Goal: Task Accomplishment & Management: Manage account settings

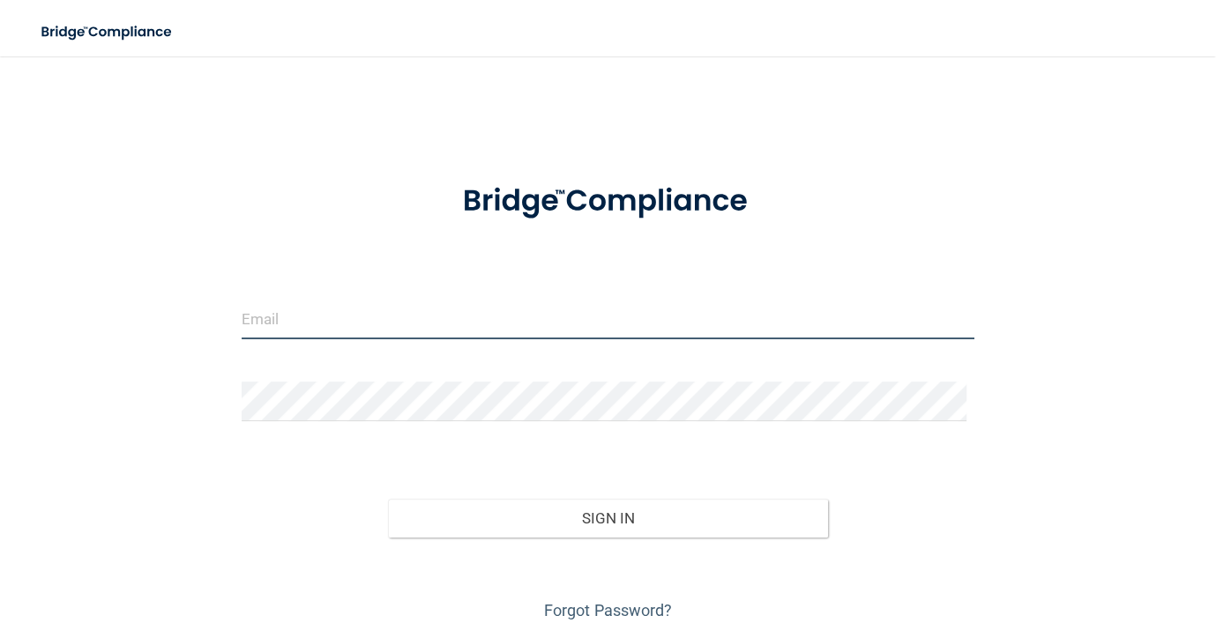
click at [429, 325] on input "email" at bounding box center [608, 320] width 733 height 40
type input "[EMAIL_ADDRESS][DOMAIN_NAME]"
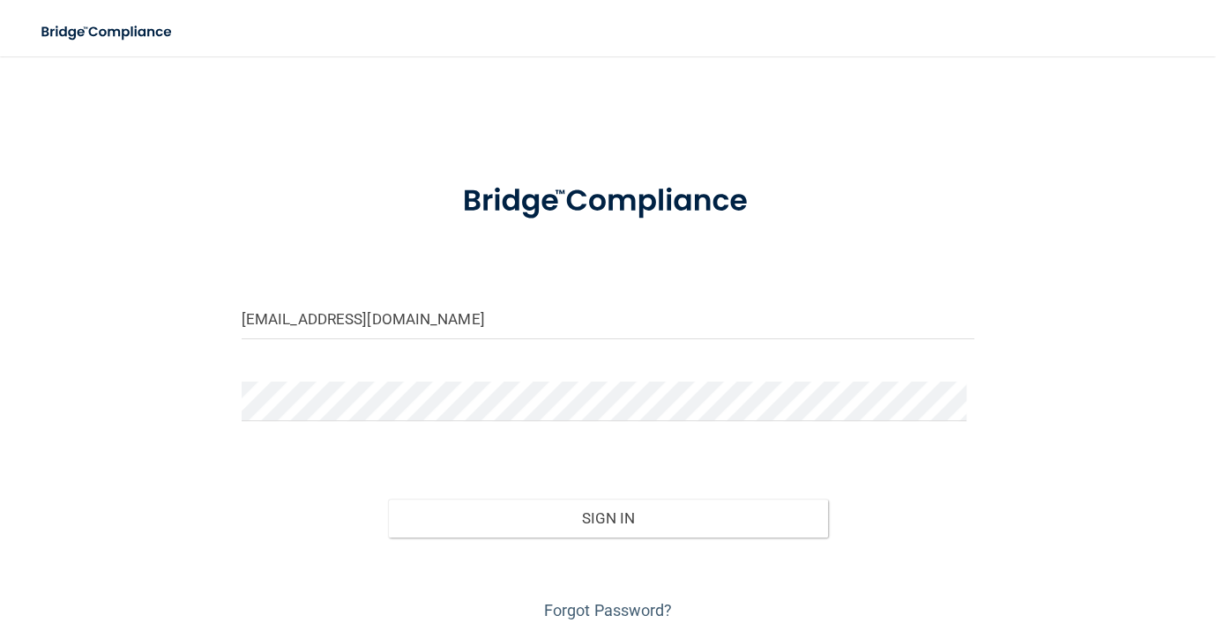
click at [308, 426] on div at bounding box center [607, 408] width 759 height 53
click at [388, 499] on button "Sign In" at bounding box center [608, 518] width 440 height 39
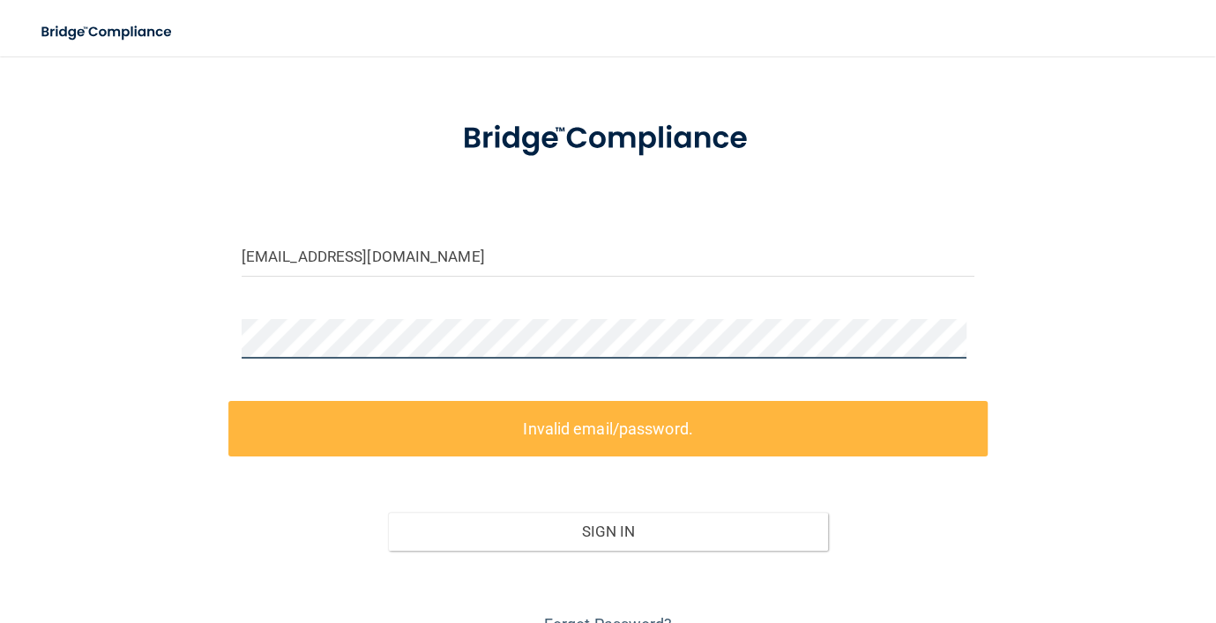
scroll to position [147, 0]
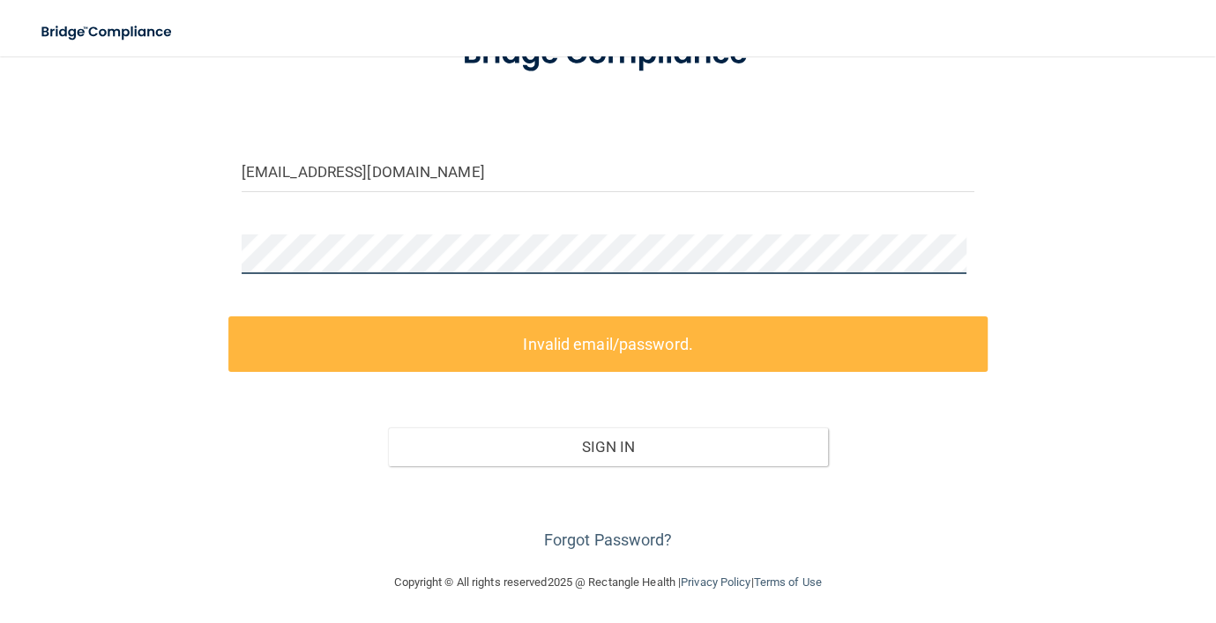
click at [0, 268] on main "[EMAIL_ADDRESS][DOMAIN_NAME] Invalid email/password. You don't have permission …" at bounding box center [608, 339] width 1216 height 567
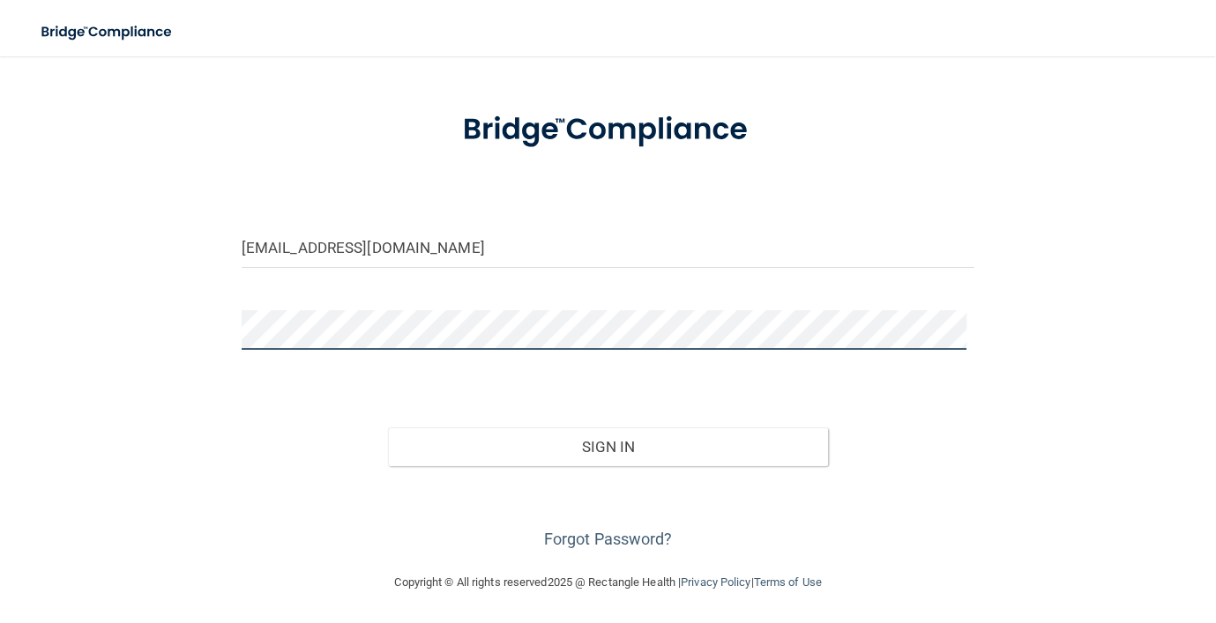
click at [388, 428] on button "Sign In" at bounding box center [608, 447] width 440 height 39
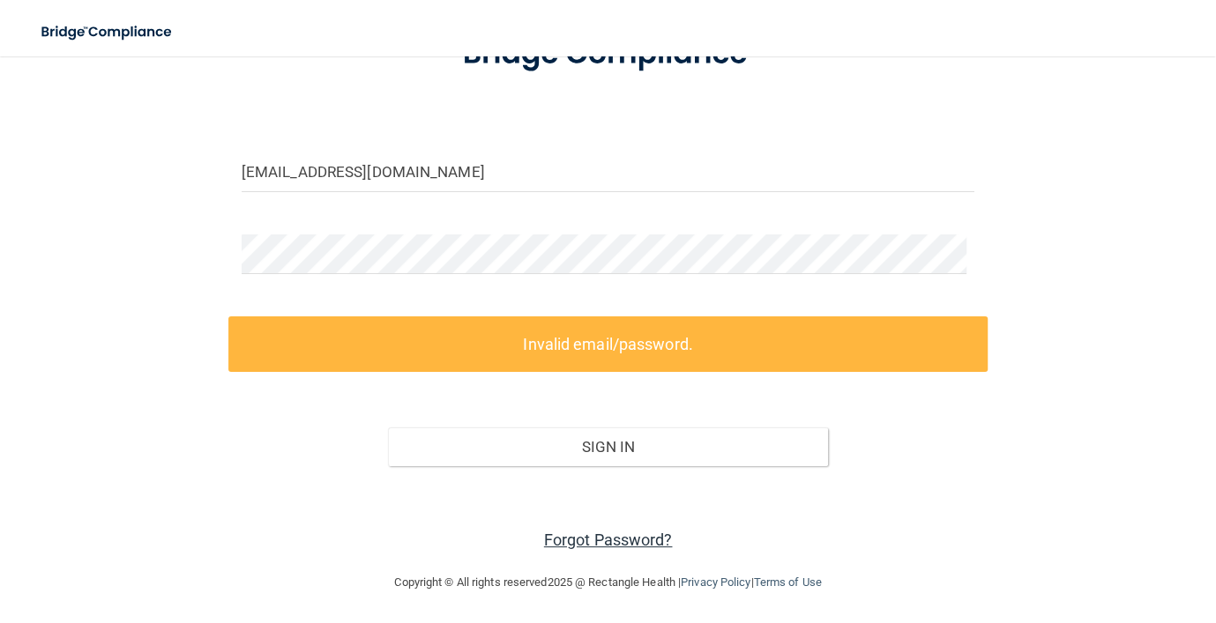
click at [590, 534] on link "Forgot Password?" at bounding box center [608, 540] width 129 height 19
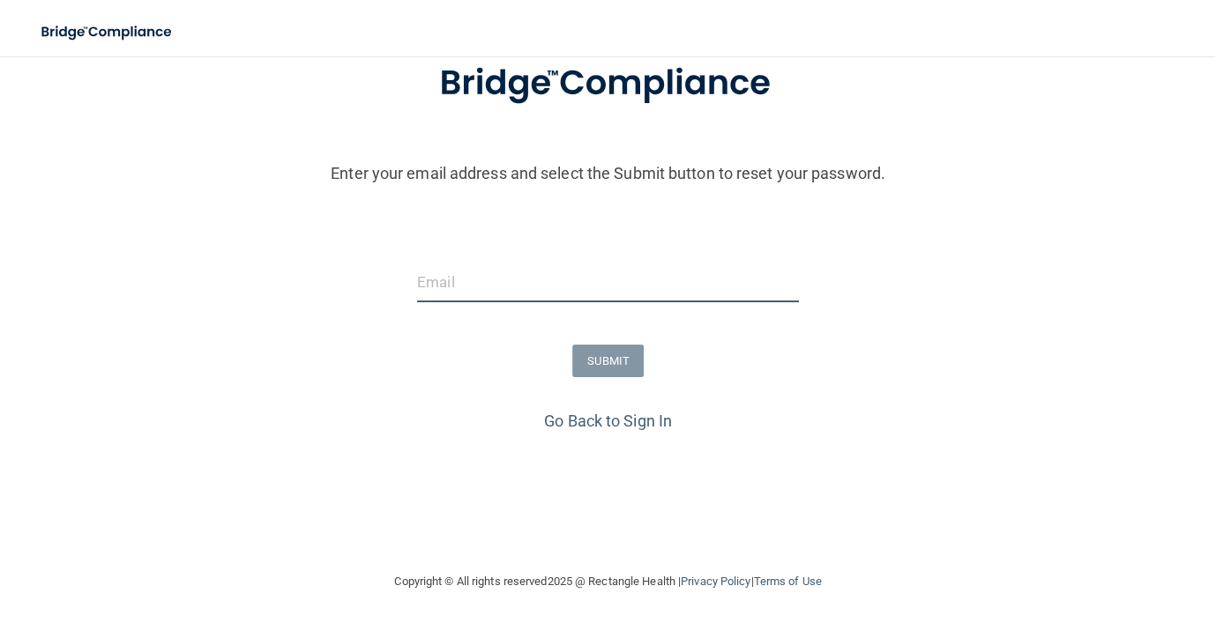
click at [501, 284] on input "email" at bounding box center [608, 283] width 382 height 40
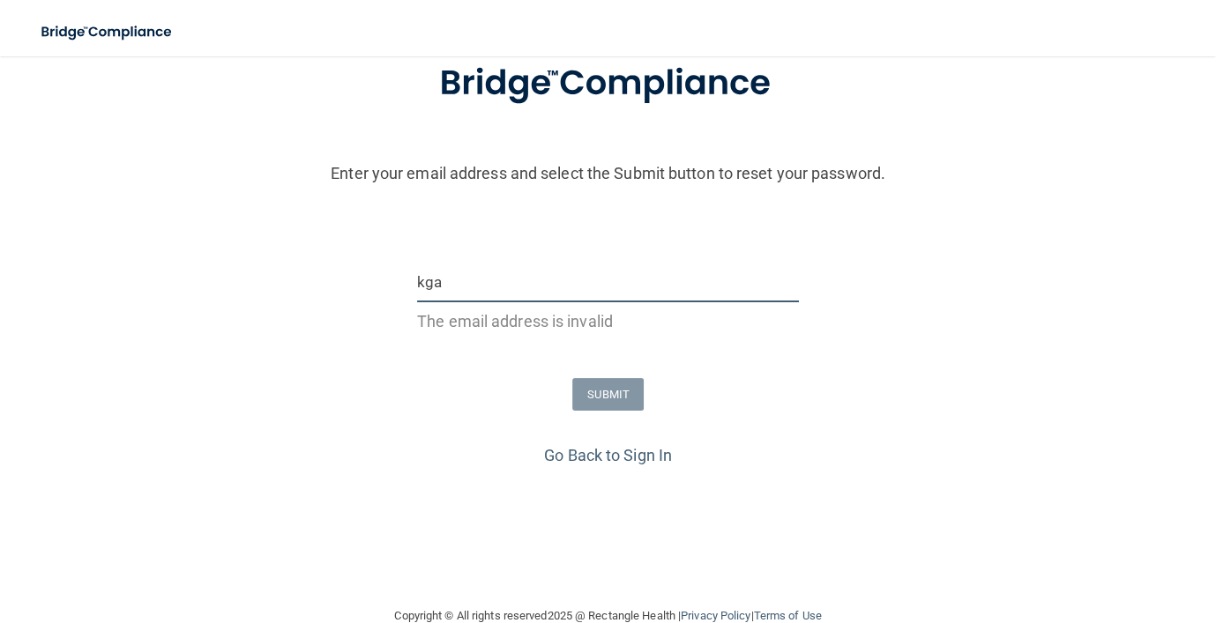
type input "[EMAIL_ADDRESS][DOMAIN_NAME]"
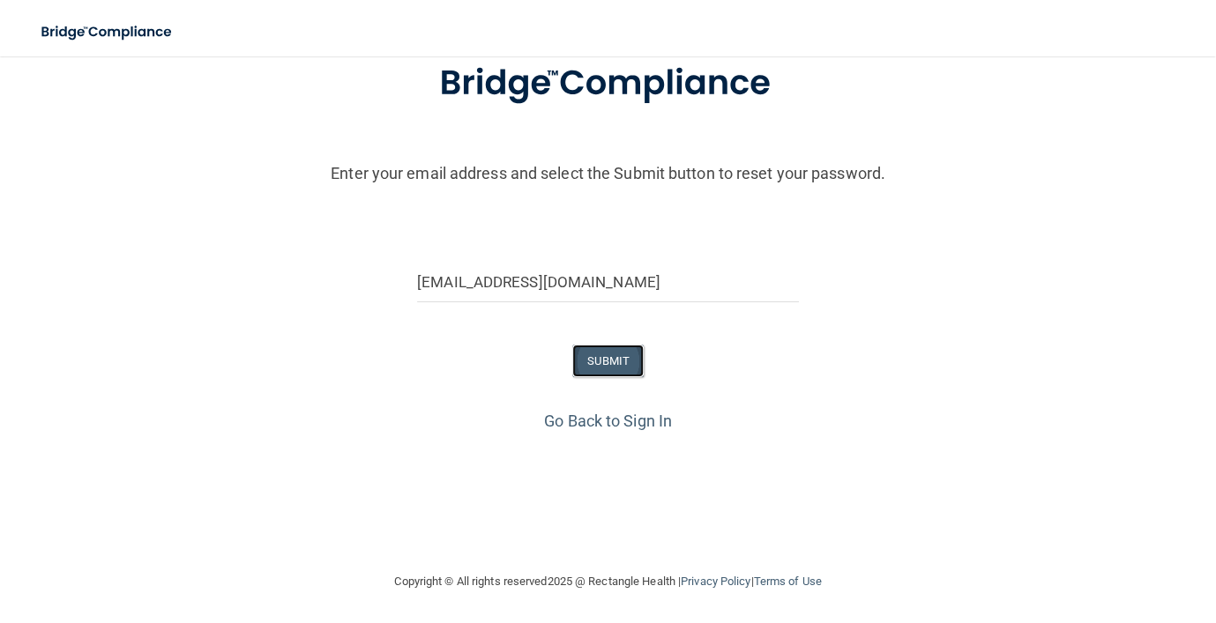
click at [613, 369] on button "SUBMIT" at bounding box center [607, 361] width 71 height 33
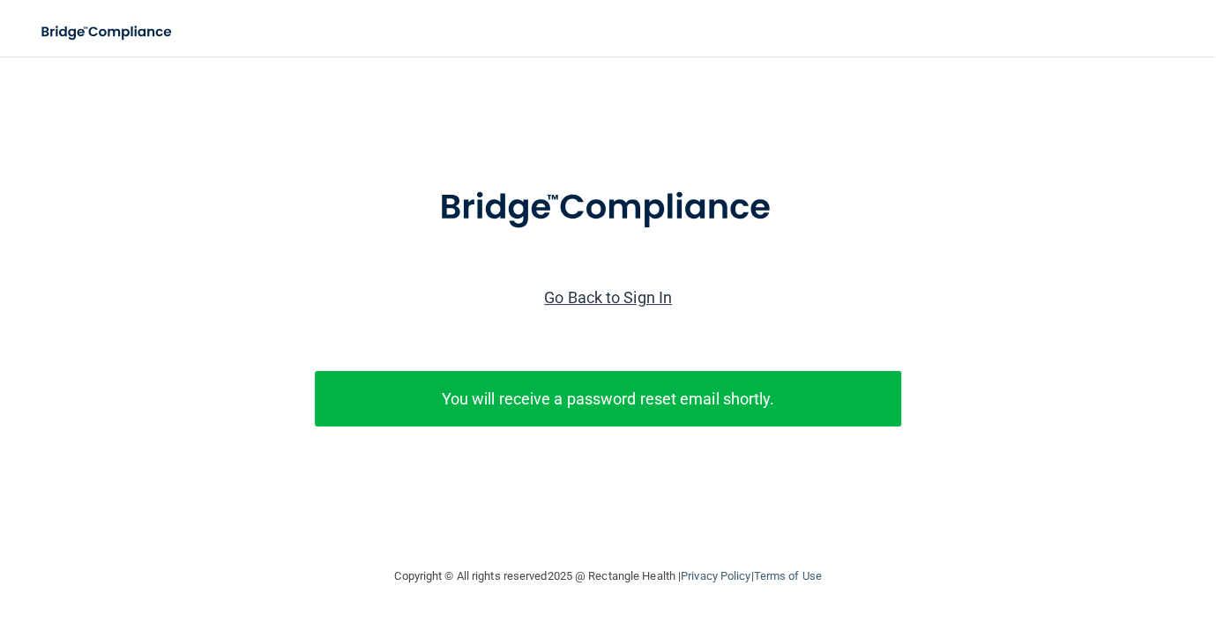
click at [619, 302] on link "Go Back to Sign In" at bounding box center [608, 297] width 128 height 19
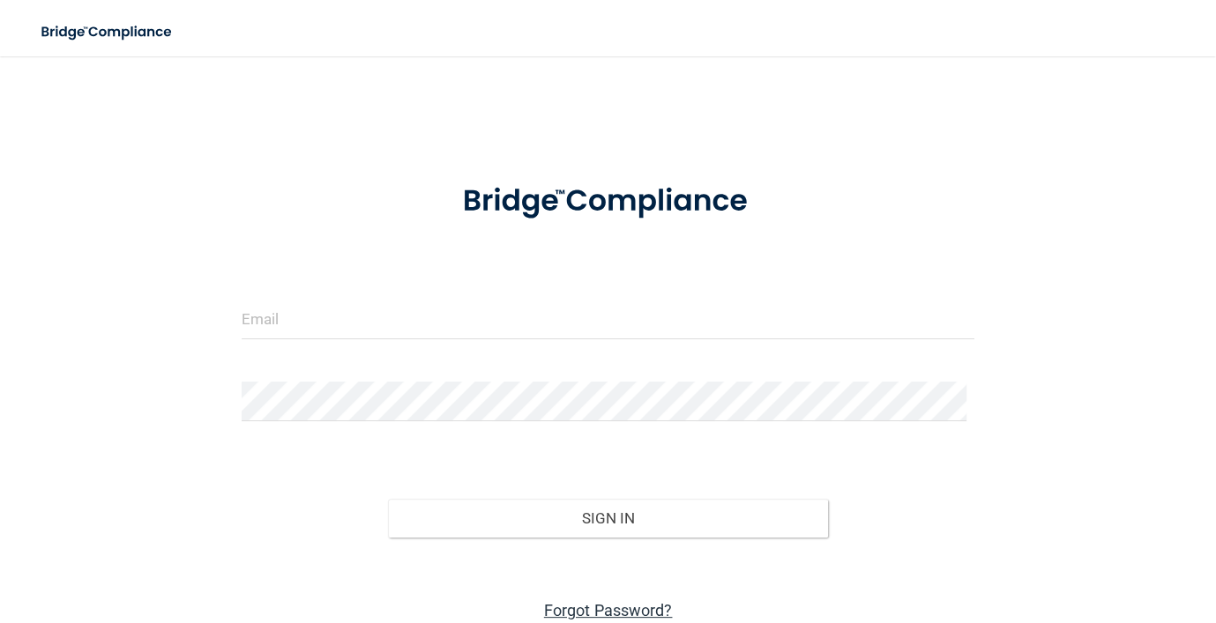
click at [608, 608] on link "Forgot Password?" at bounding box center [608, 610] width 129 height 19
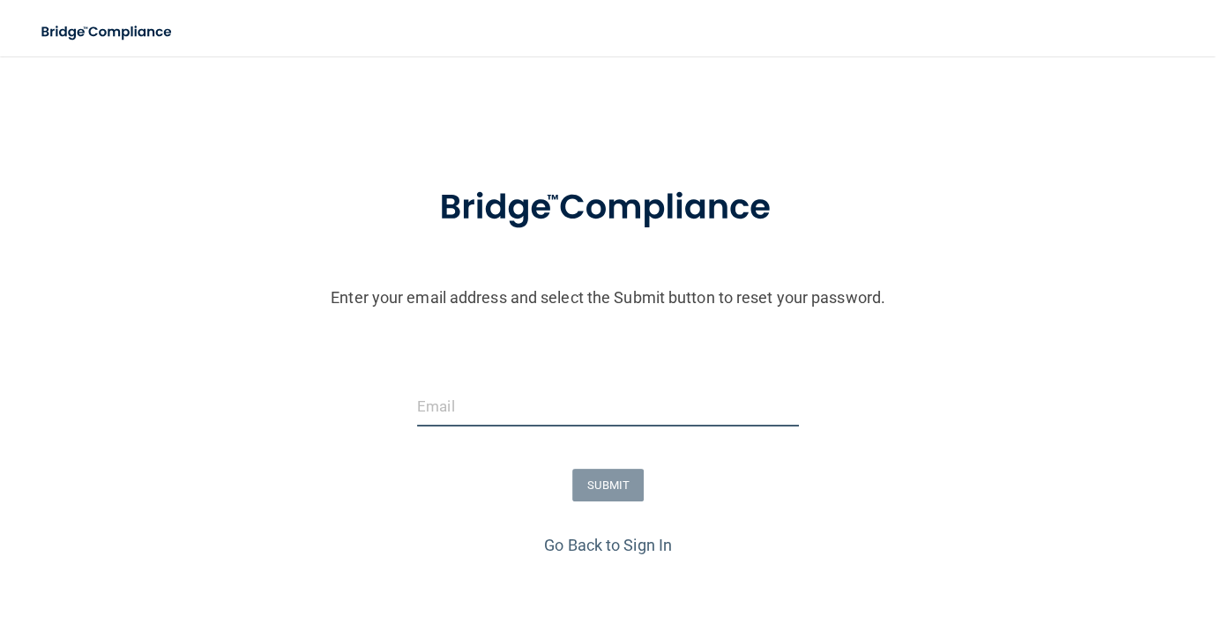
click at [533, 402] on input "email" at bounding box center [608, 407] width 382 height 40
type input "[EMAIL_ADDRESS][DOMAIN_NAME]"
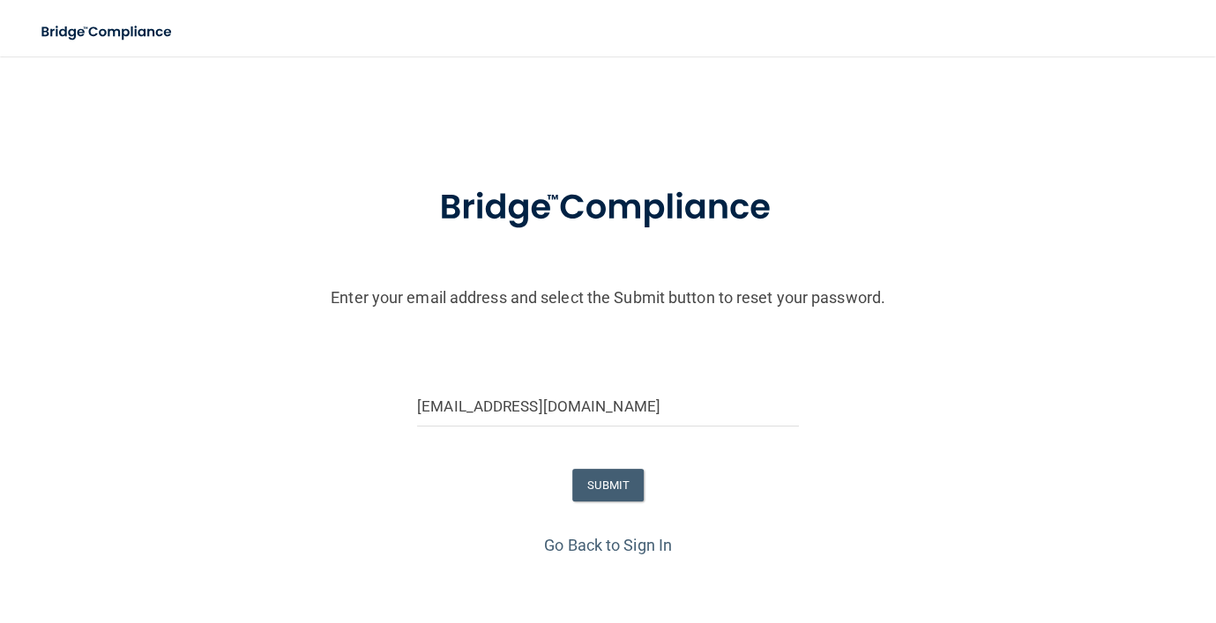
click at [562, 481] on div "SUBMIT" at bounding box center [608, 485] width 1225 height 33
click at [584, 478] on button "SUBMIT" at bounding box center [607, 485] width 71 height 33
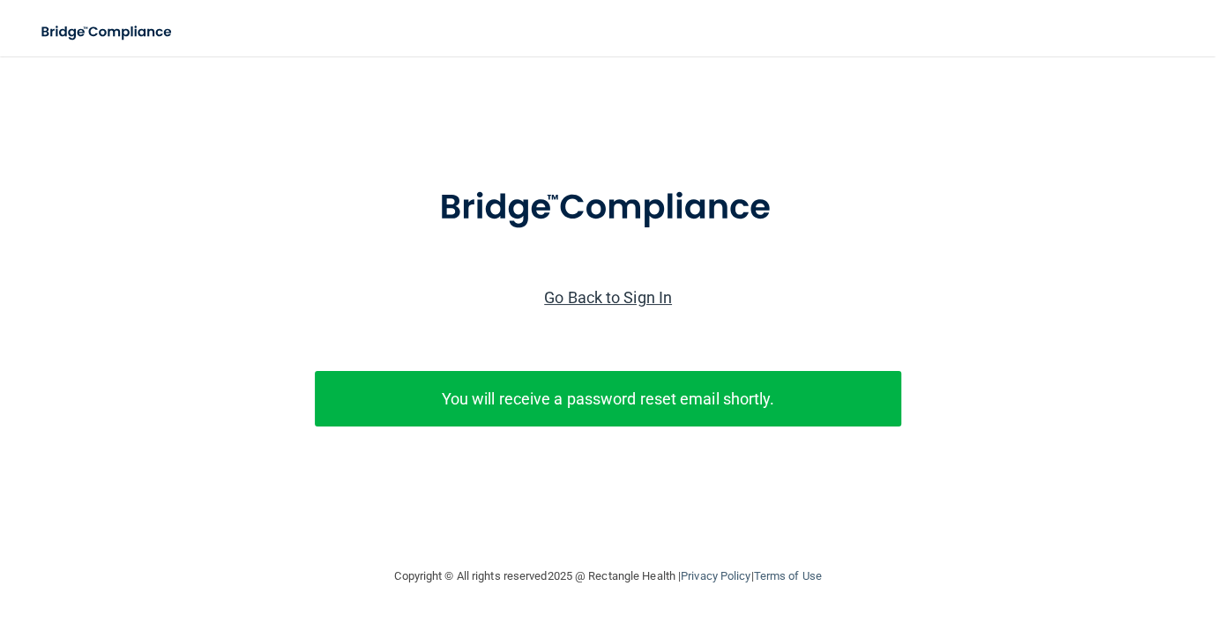
click at [595, 290] on link "Go Back to Sign In" at bounding box center [608, 297] width 128 height 19
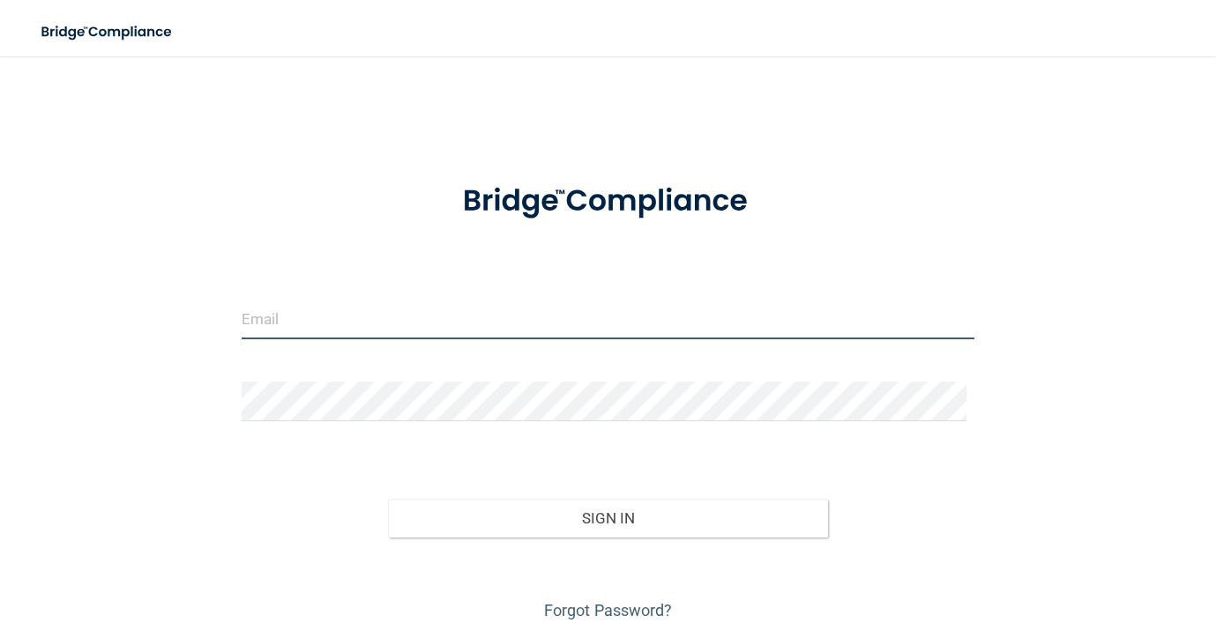
click at [486, 300] on input "email" at bounding box center [608, 320] width 733 height 40
type input "[EMAIL_ADDRESS][DOMAIN_NAME]"
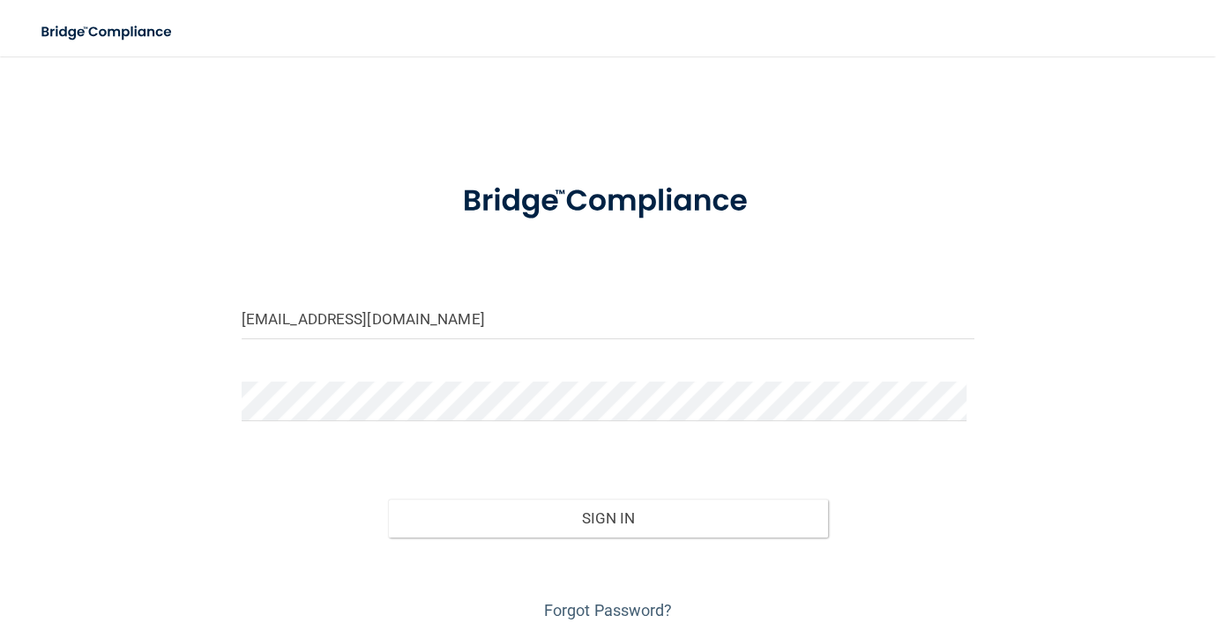
click at [324, 426] on div at bounding box center [607, 408] width 759 height 53
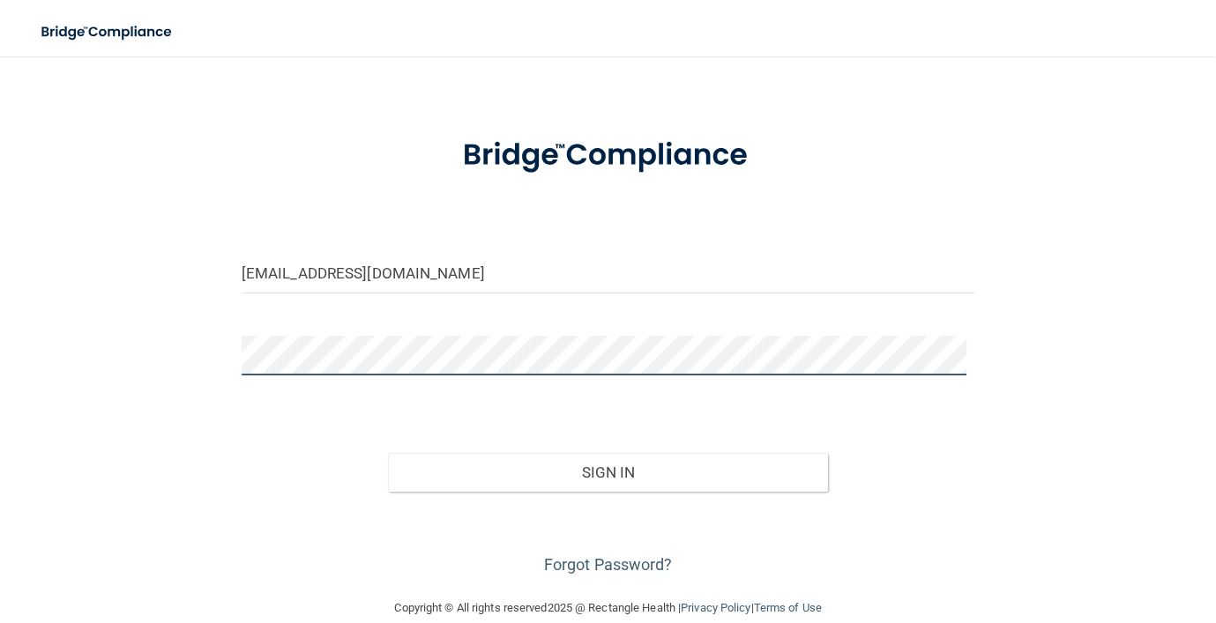
scroll to position [71, 0]
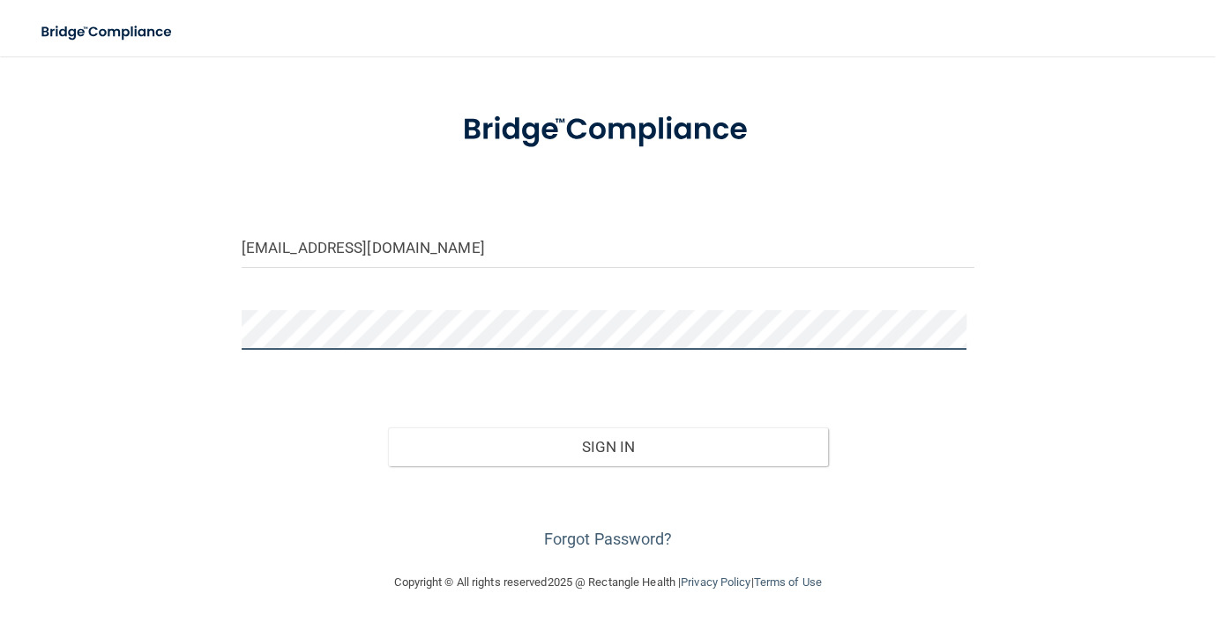
click at [388, 428] on button "Sign In" at bounding box center [608, 447] width 440 height 39
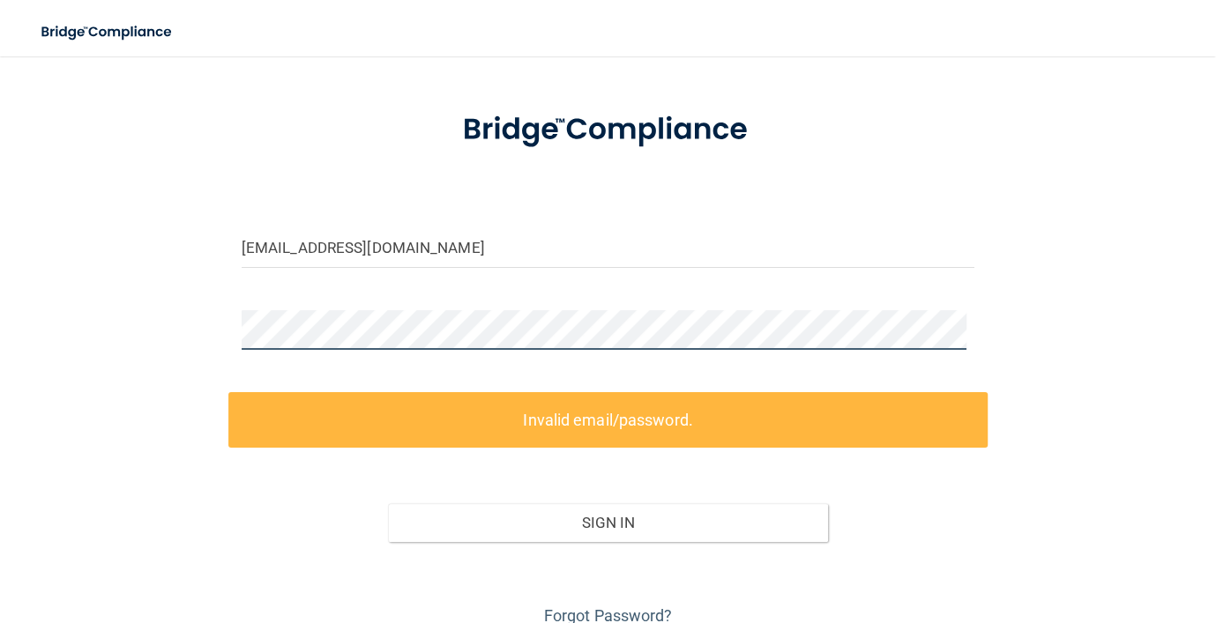
click at [0, 329] on main "[EMAIL_ADDRESS][DOMAIN_NAME] Invalid email/password. You don't have permission …" at bounding box center [608, 339] width 1216 height 567
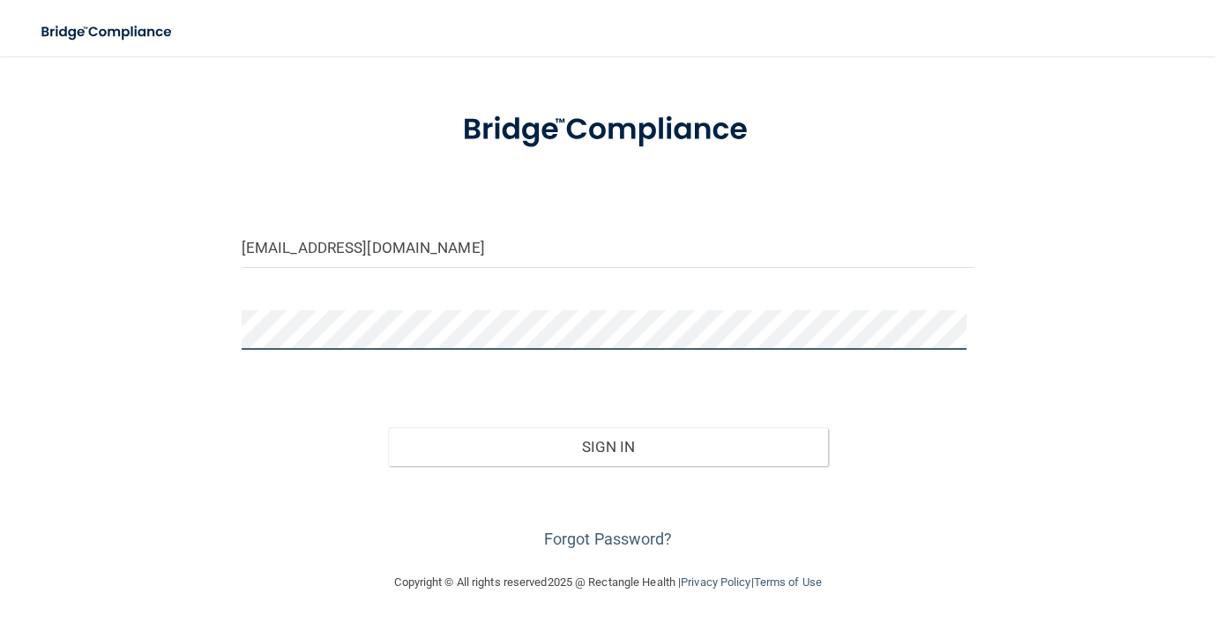
click at [388, 428] on button "Sign In" at bounding box center [608, 447] width 440 height 39
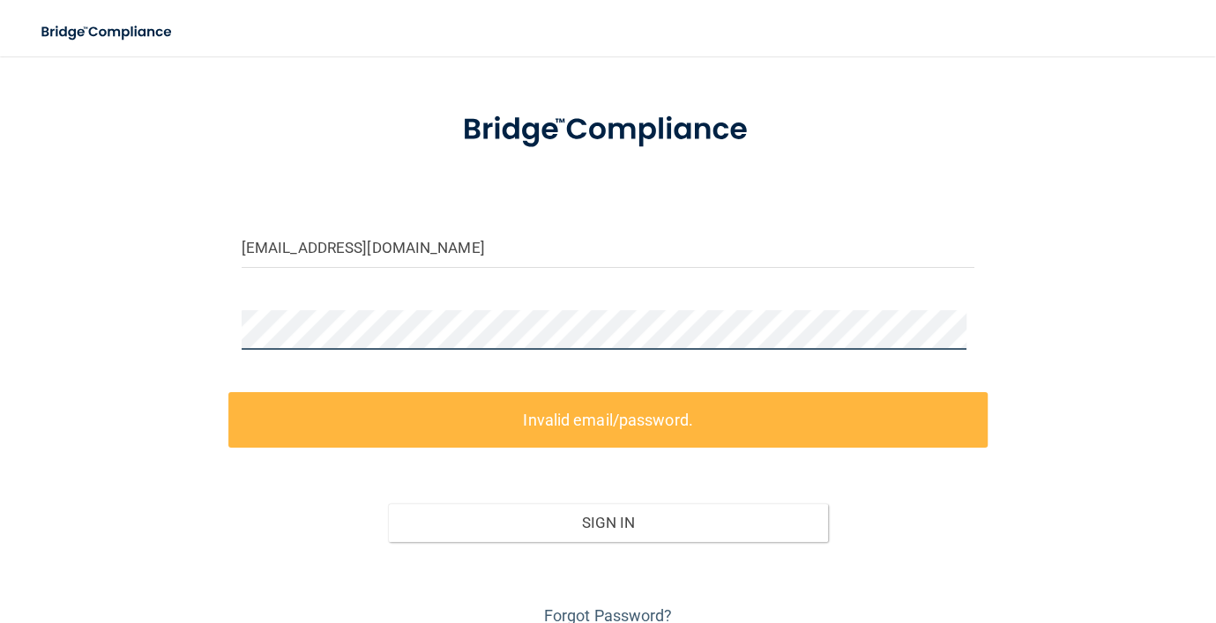
click at [0, 278] on main "[EMAIL_ADDRESS][DOMAIN_NAME] Invalid email/password. You don't have permission …" at bounding box center [608, 339] width 1216 height 567
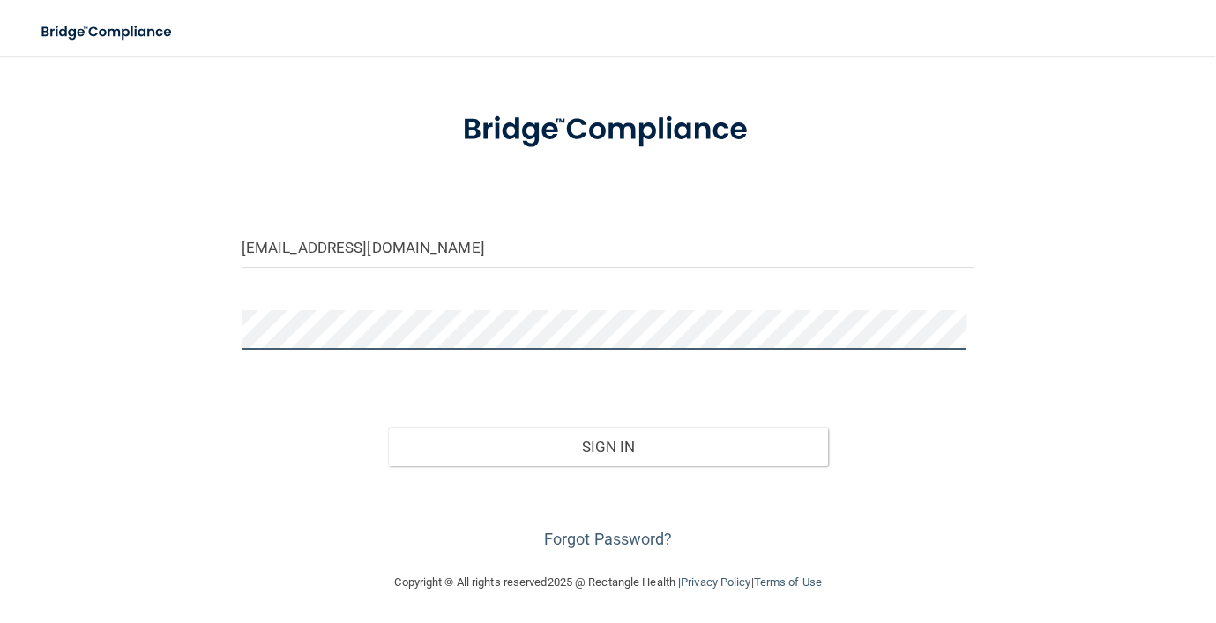
click at [388, 428] on button "Sign In" at bounding box center [608, 447] width 440 height 39
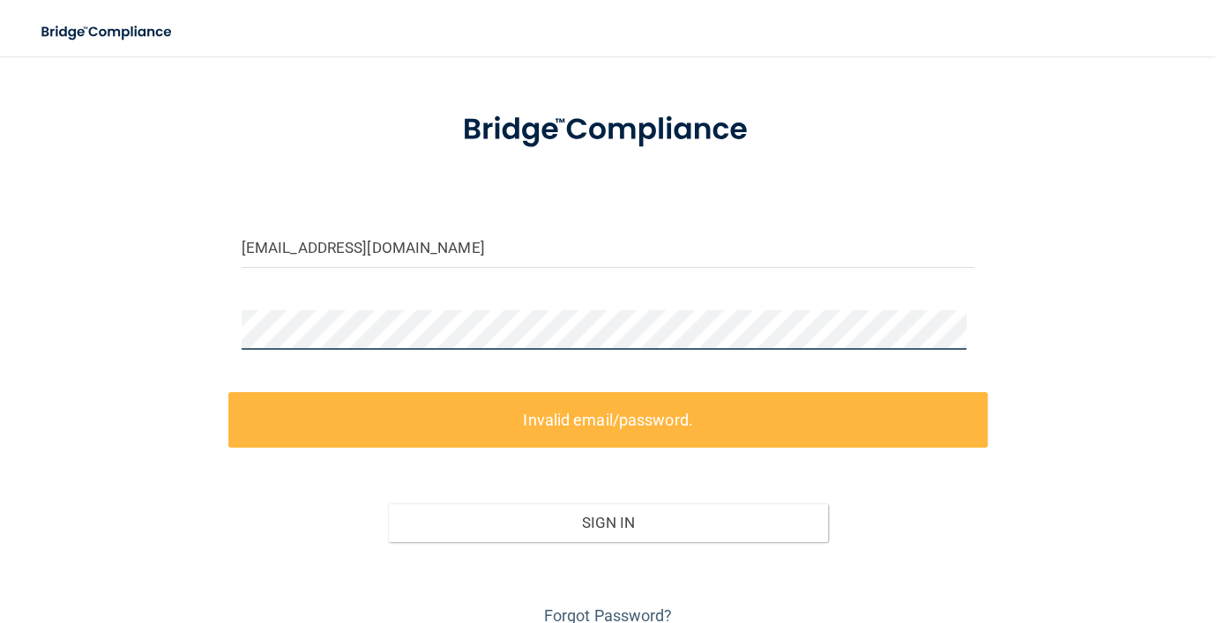
click at [0, 239] on main "[EMAIL_ADDRESS][DOMAIN_NAME] Invalid email/password. You don't have permission …" at bounding box center [608, 339] width 1216 height 567
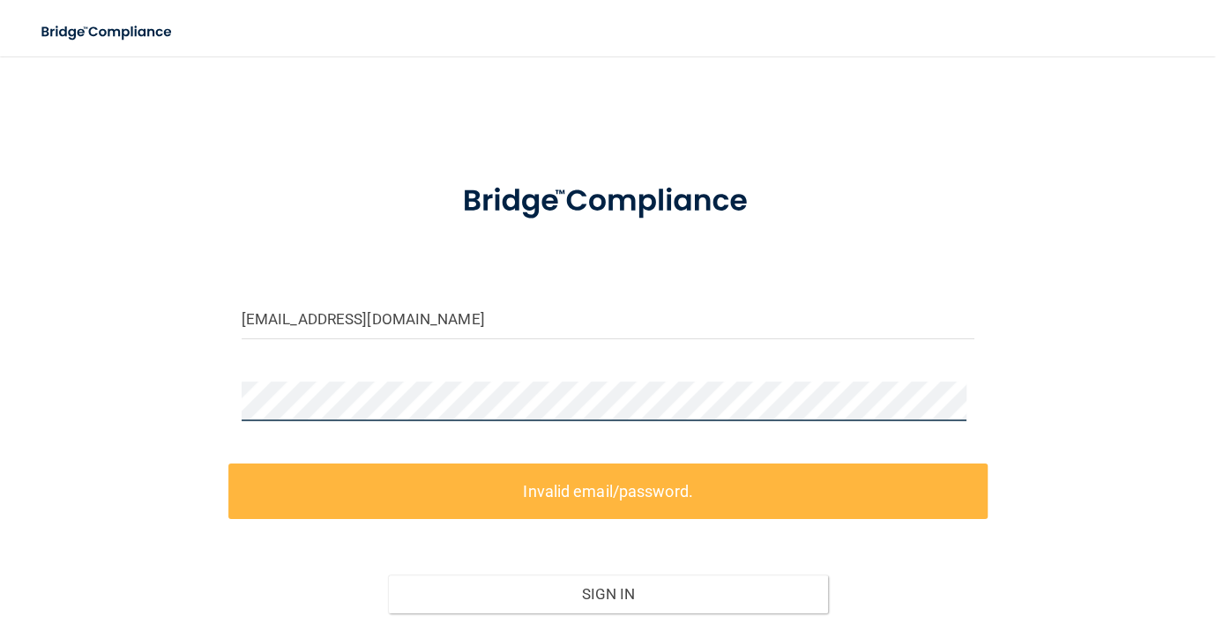
scroll to position [0, 0]
click at [630, 187] on img at bounding box center [608, 201] width 354 height 78
click at [628, 190] on img at bounding box center [608, 201] width 354 height 78
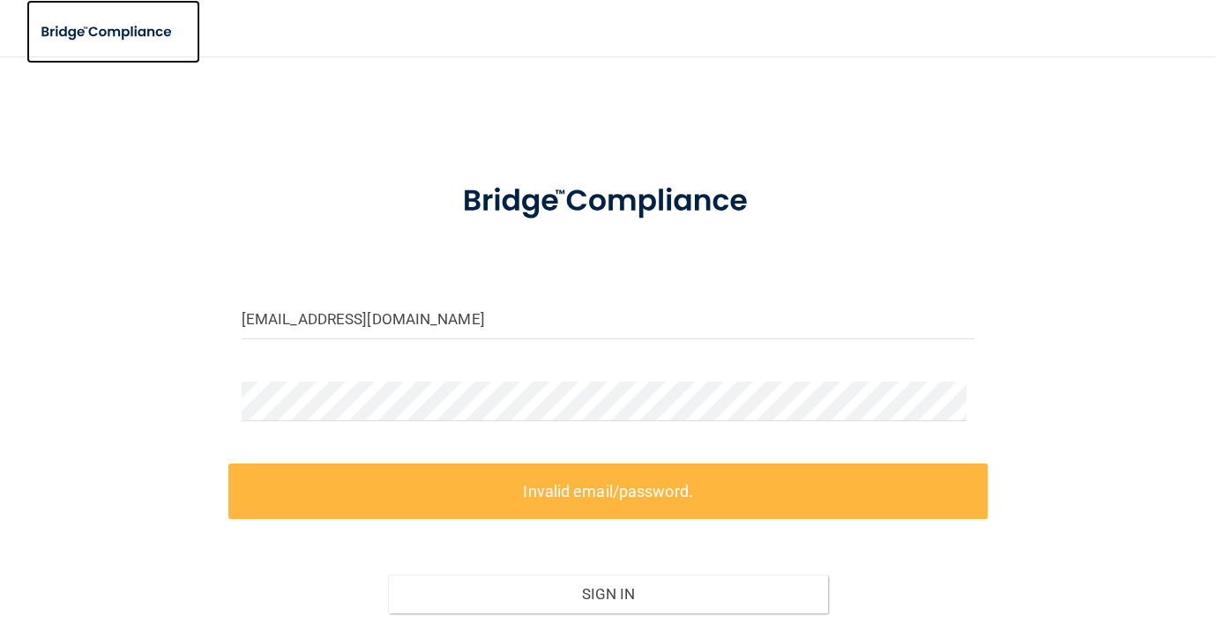
click at [62, 37] on img at bounding box center [107, 32] width 162 height 36
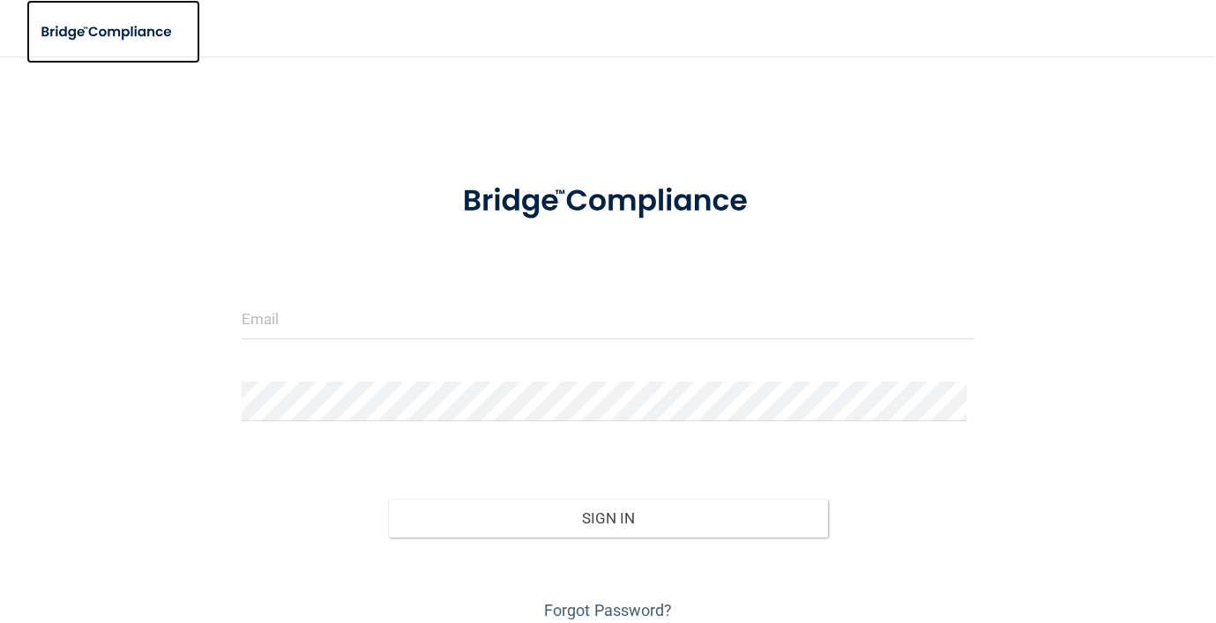
click at [132, 8] on link at bounding box center [113, 31] width 174 height 63
click at [131, 22] on img at bounding box center [107, 32] width 162 height 36
click at [328, 293] on form "Invalid email/password. You don't have permission to access that page. Sign In …" at bounding box center [608, 394] width 733 height 464
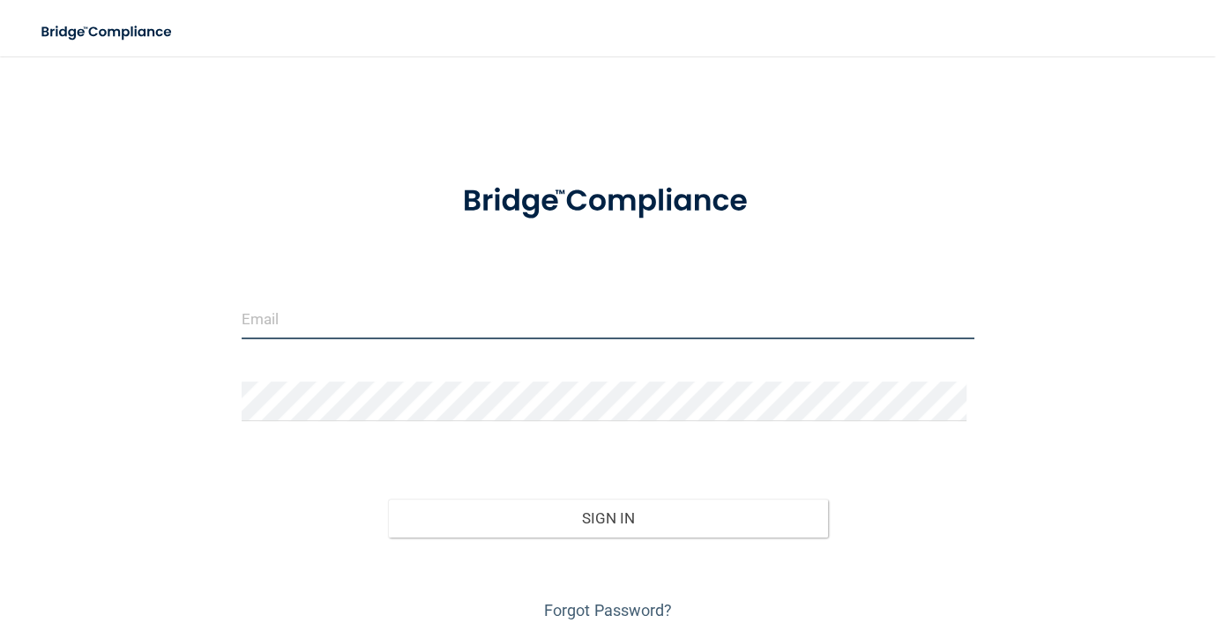
click at [327, 317] on input "email" at bounding box center [608, 320] width 733 height 40
type input "[EMAIL_ADDRESS][DOMAIN_NAME]"
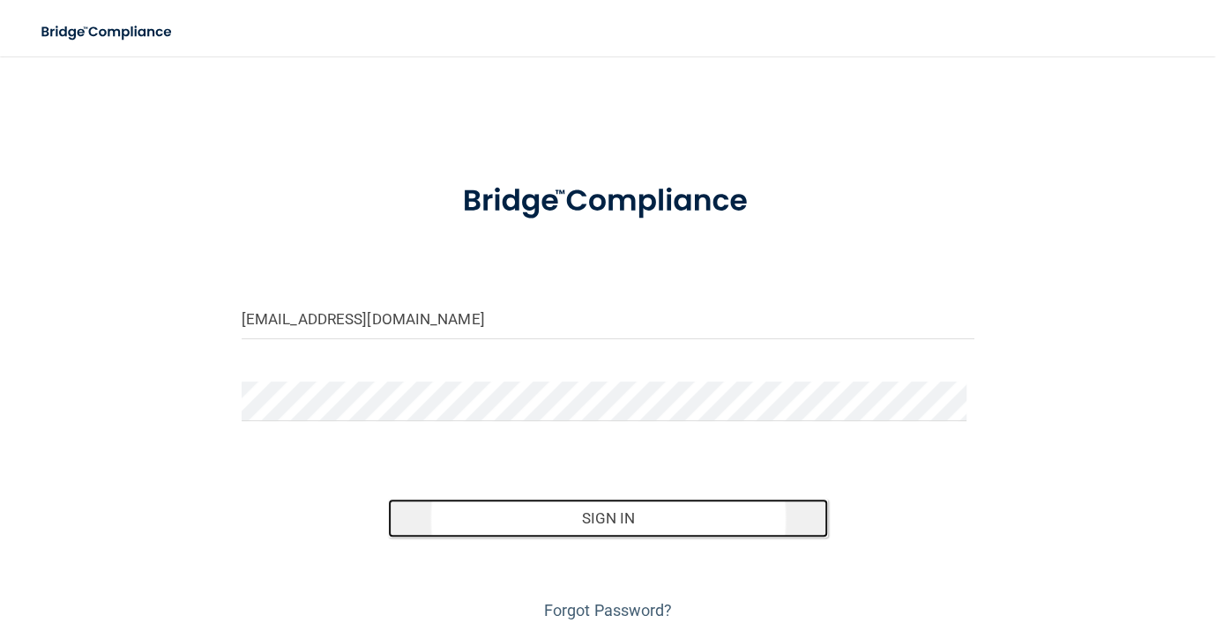
click at [610, 511] on button "Sign In" at bounding box center [608, 518] width 440 height 39
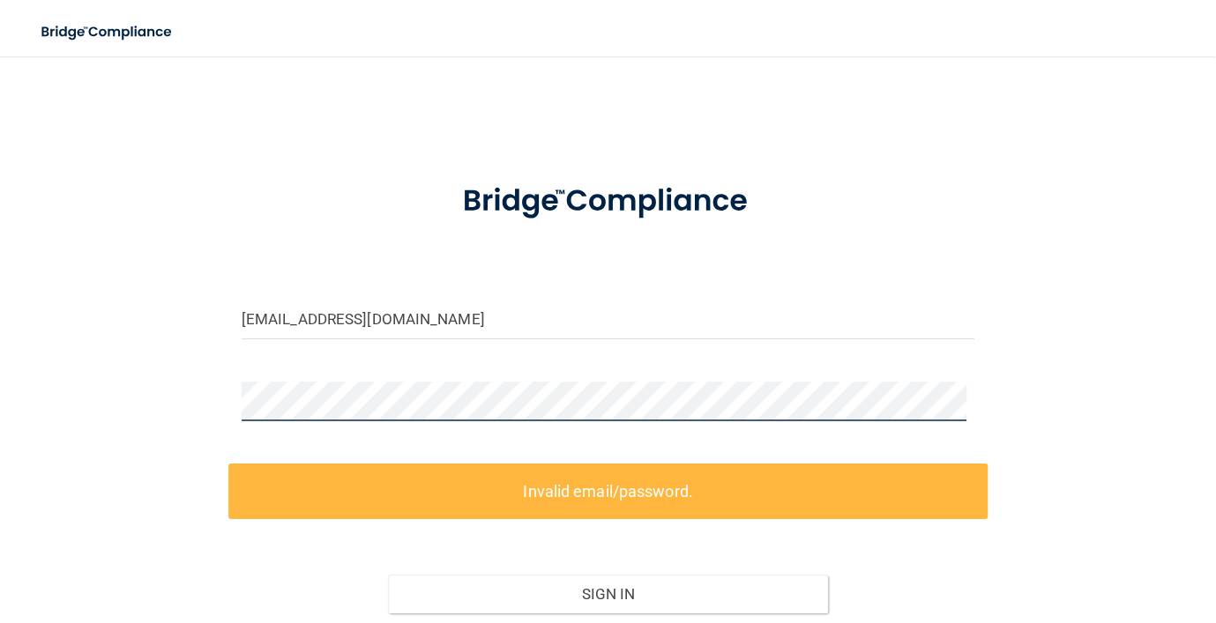
click at [0, 348] on main "[EMAIL_ADDRESS][DOMAIN_NAME] Invalid email/password. You don't have permission …" at bounding box center [608, 339] width 1216 height 567
